Goal: Find specific page/section: Find specific page/section

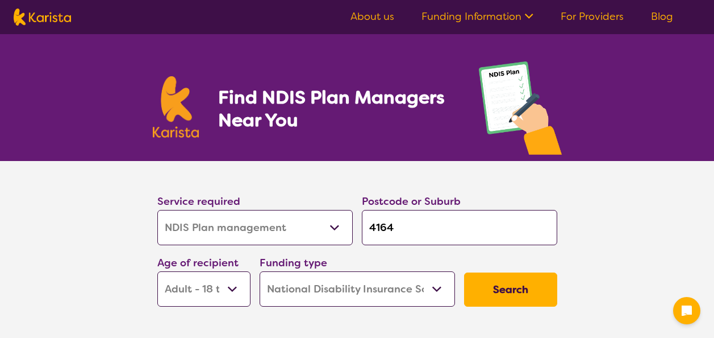
select select "NDIS Plan management"
select select "AD"
select select "NDIS"
select select "NDIS Plan management"
select select "AD"
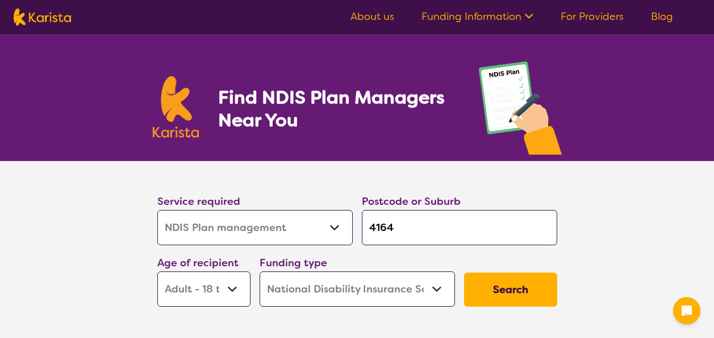
select select "NDIS"
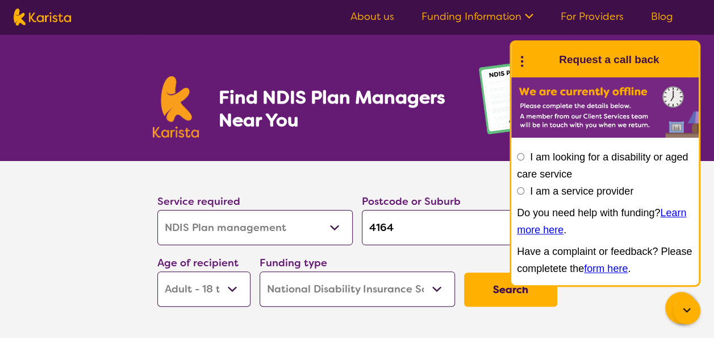
click at [251, 75] on section "Find NDIS Plan Managers Near You" at bounding box center [357, 97] width 436 height 127
drag, startPoint x: 588, startPoint y: 106, endPoint x: 547, endPoint y: 93, distance: 42.8
click at [547, 93] on img at bounding box center [605, 107] width 188 height 60
drag, startPoint x: 539, startPoint y: 102, endPoint x: 523, endPoint y: 57, distance: 48.3
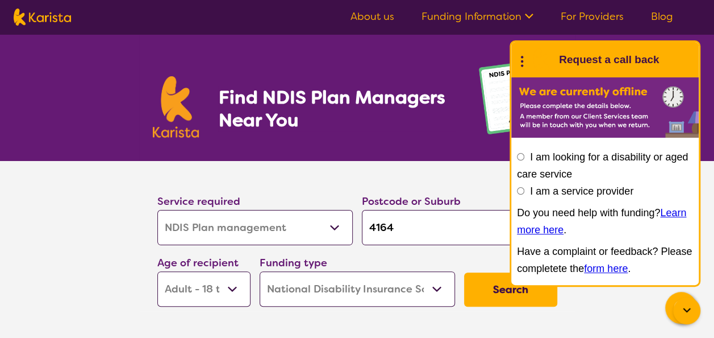
click at [523, 57] on circle at bounding box center [522, 57] width 2 height 2
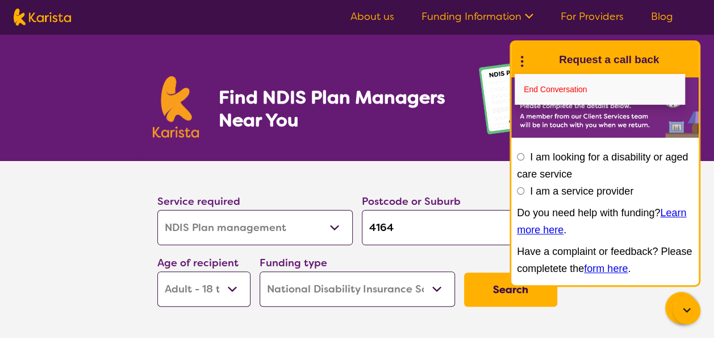
click at [565, 135] on img at bounding box center [605, 107] width 188 height 60
click at [548, 145] on div "I am looking for a disability or aged care service I am a service provider Do y…" at bounding box center [605, 214] width 188 height 142
